Goal: Find specific page/section: Find specific page/section

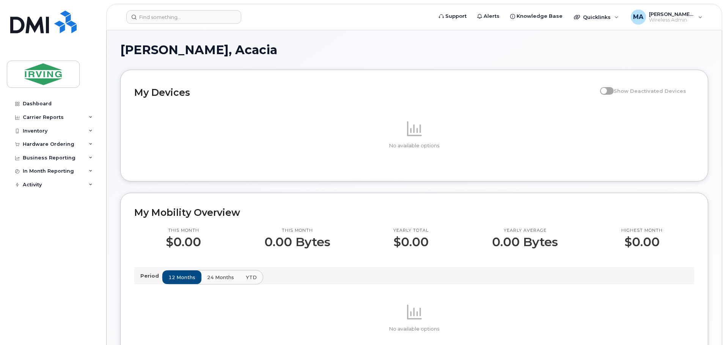
click at [188, 24] on header "Support Alerts Knowledge Base Quicklinks Suspend / Cancel Device Change SIM Car…" at bounding box center [414, 17] width 616 height 27
click at [180, 17] on input at bounding box center [183, 17] width 115 height 14
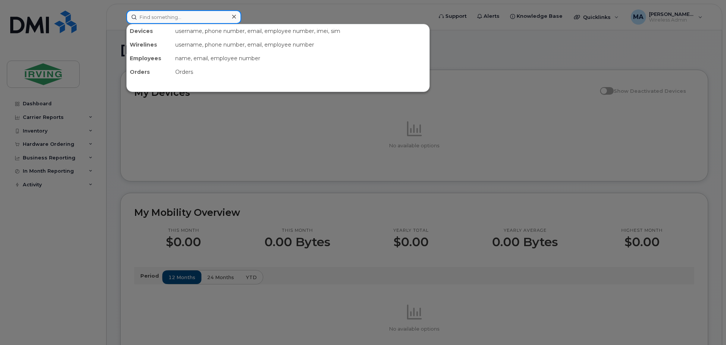
paste input "5068638663"
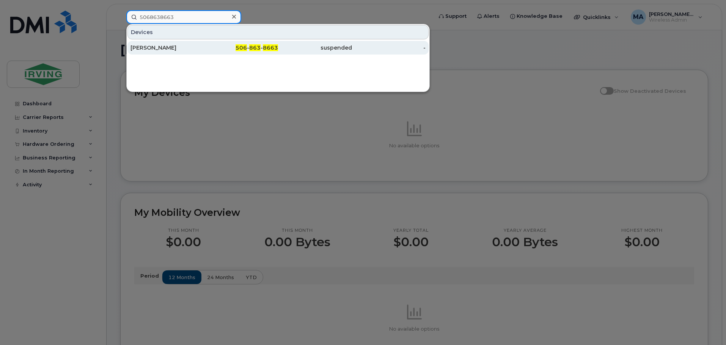
type input "5068638663"
click at [160, 46] on div "[PERSON_NAME]" at bounding box center [167, 48] width 74 height 8
